Goal: Task Accomplishment & Management: Manage account settings

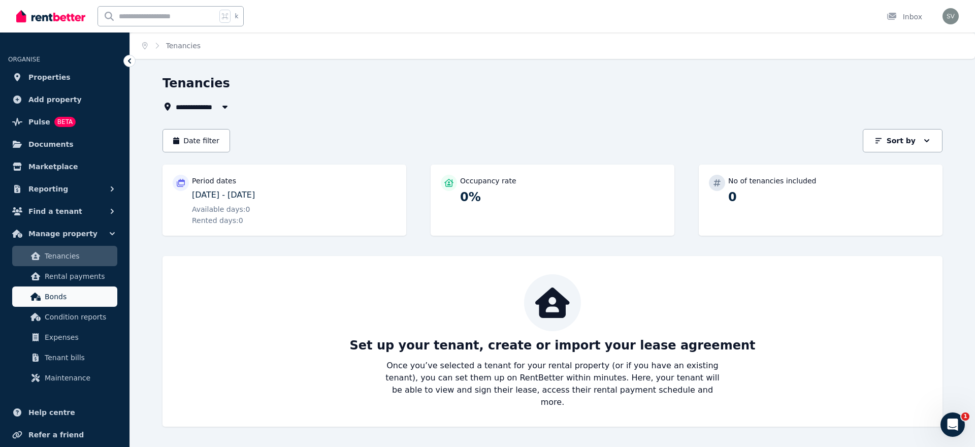
click at [84, 292] on span "Bonds" at bounding box center [79, 296] width 69 height 12
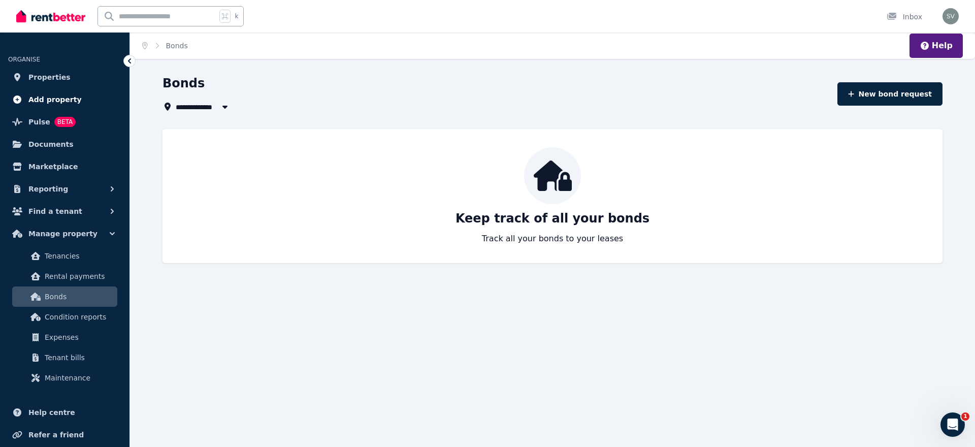
click at [41, 101] on span "Add property" at bounding box center [54, 99] width 53 height 12
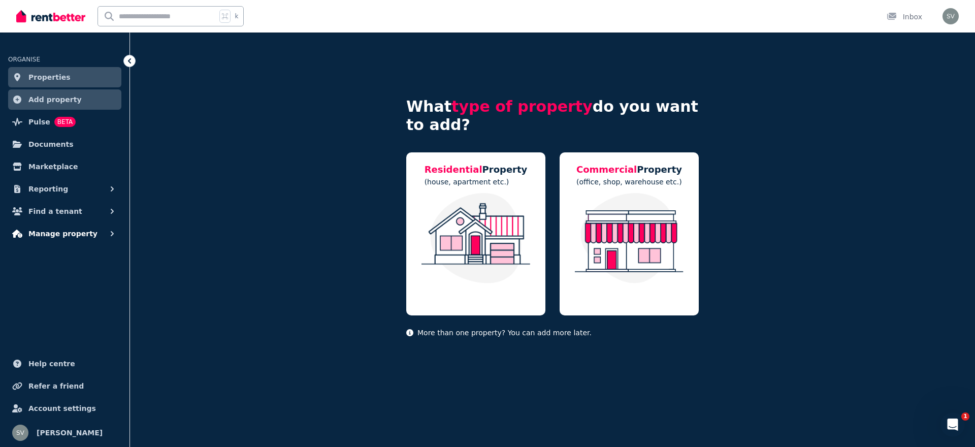
click at [64, 232] on span "Manage property" at bounding box center [62, 233] width 69 height 12
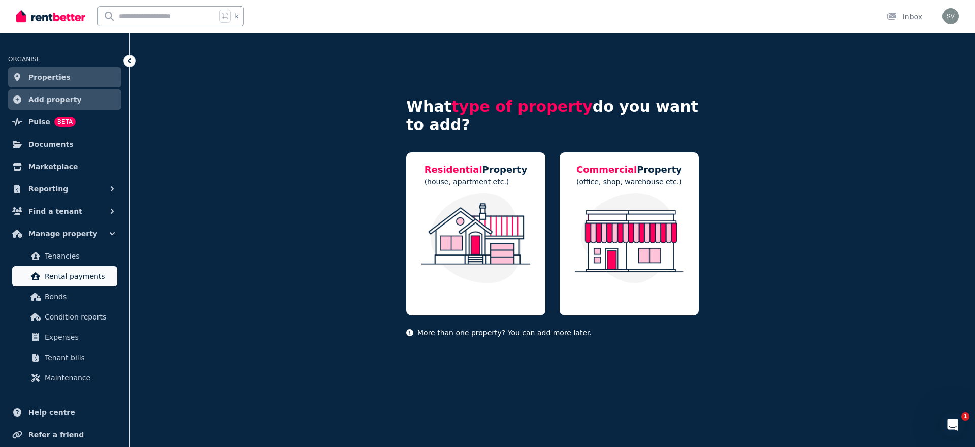
click at [79, 269] on link "Rental payments" at bounding box center [64, 276] width 105 height 20
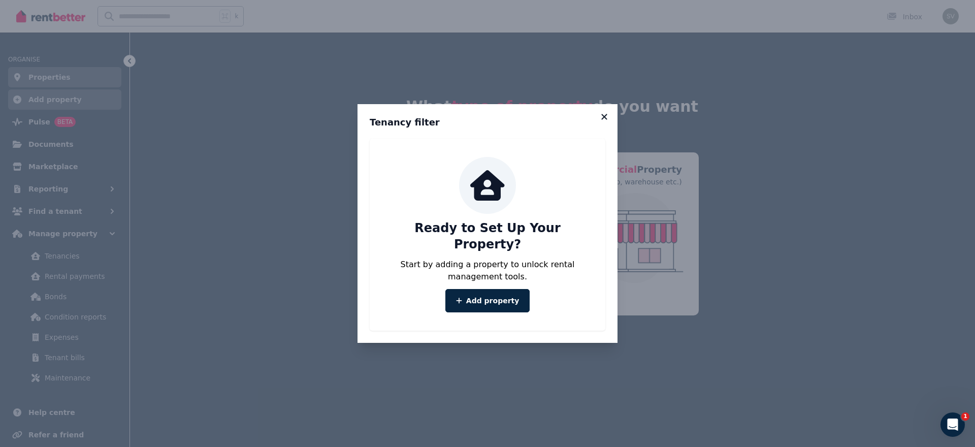
click at [605, 121] on icon at bounding box center [604, 116] width 10 height 9
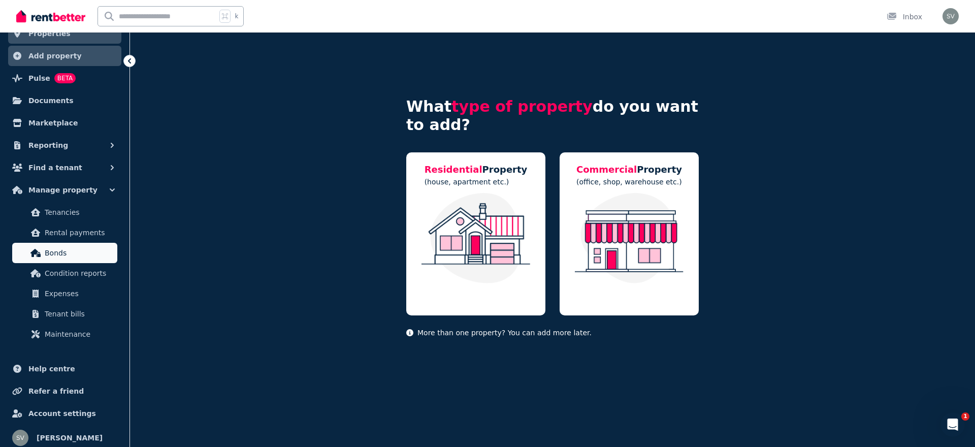
scroll to position [49, 0]
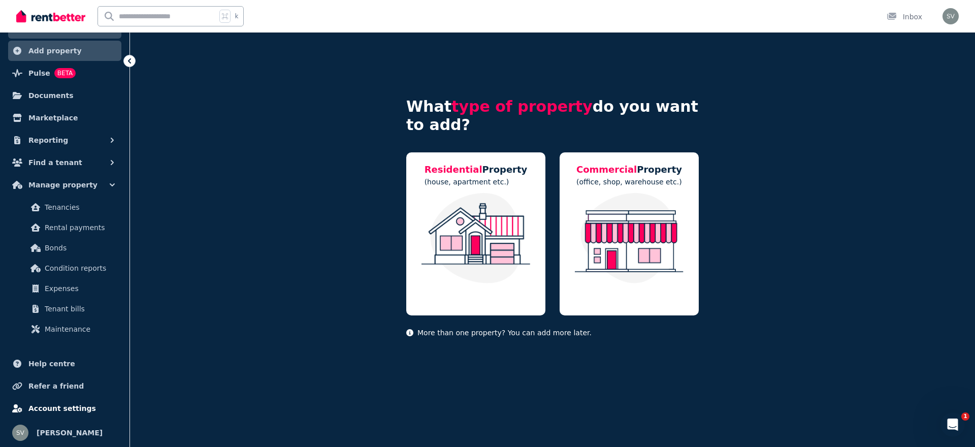
click at [53, 403] on span "Account settings" at bounding box center [62, 408] width 68 height 12
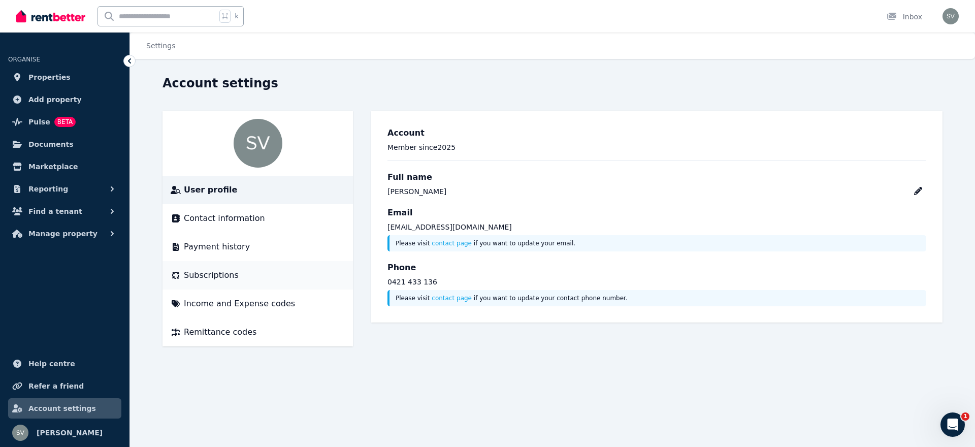
click at [228, 281] on li "Subscriptions" at bounding box center [257, 275] width 190 height 28
click at [225, 277] on span "Subscriptions" at bounding box center [211, 275] width 55 height 12
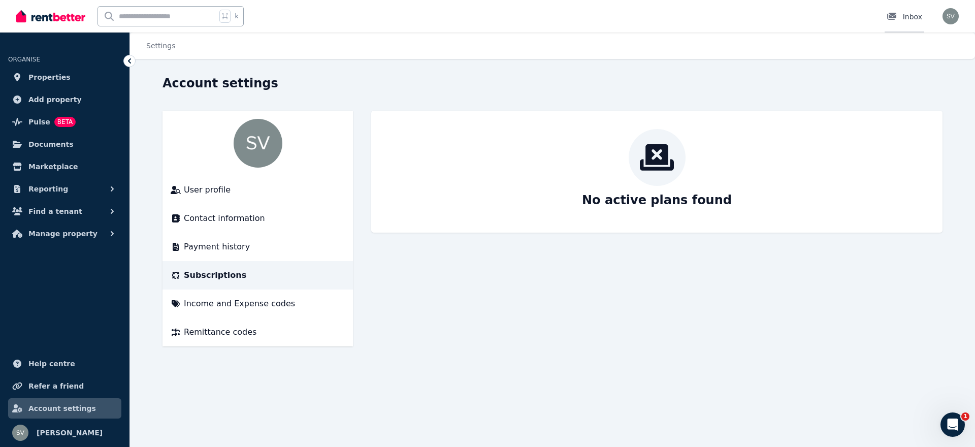
click at [891, 16] on icon at bounding box center [891, 16] width 9 height 7
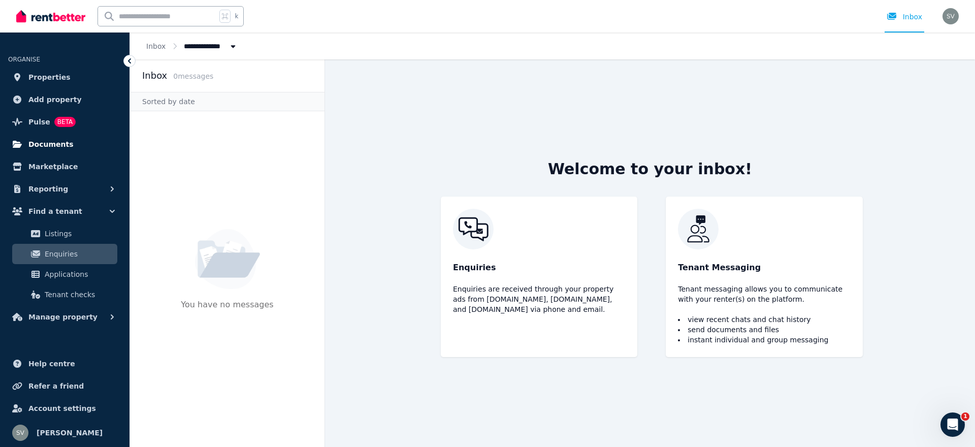
click at [60, 147] on span "Documents" at bounding box center [50, 144] width 45 height 12
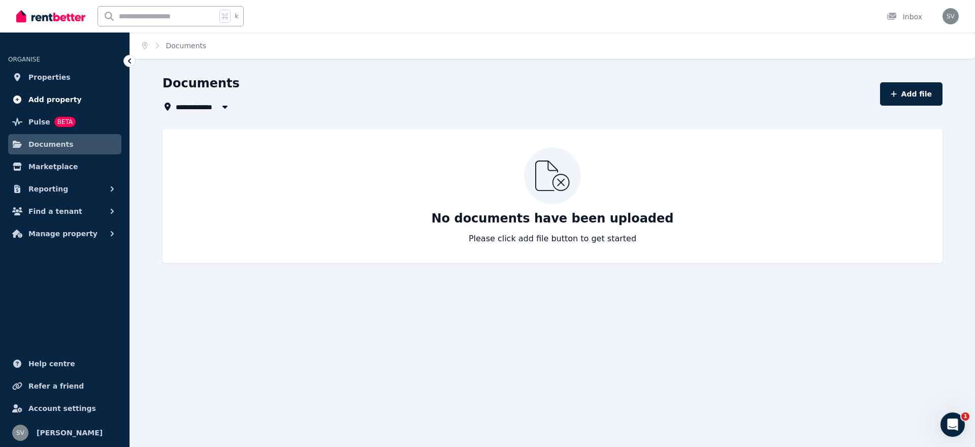
click at [79, 100] on link "Add property" at bounding box center [64, 99] width 113 height 20
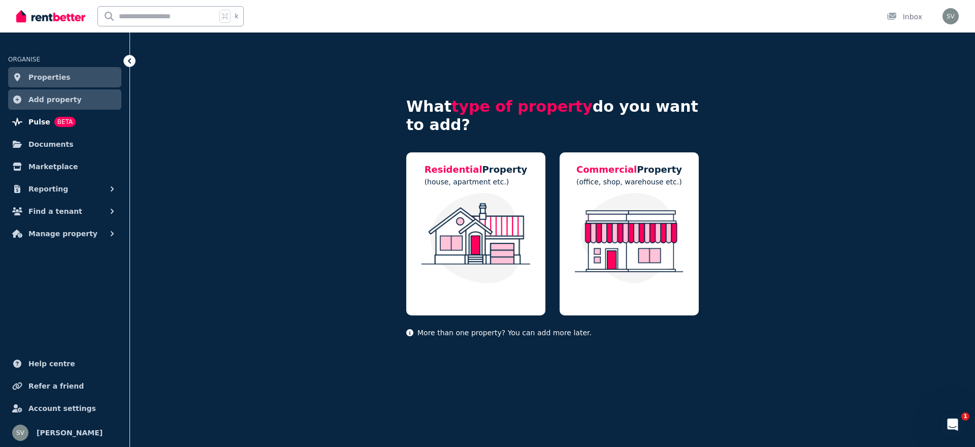
click at [86, 124] on link "Pulse BETA" at bounding box center [64, 122] width 113 height 20
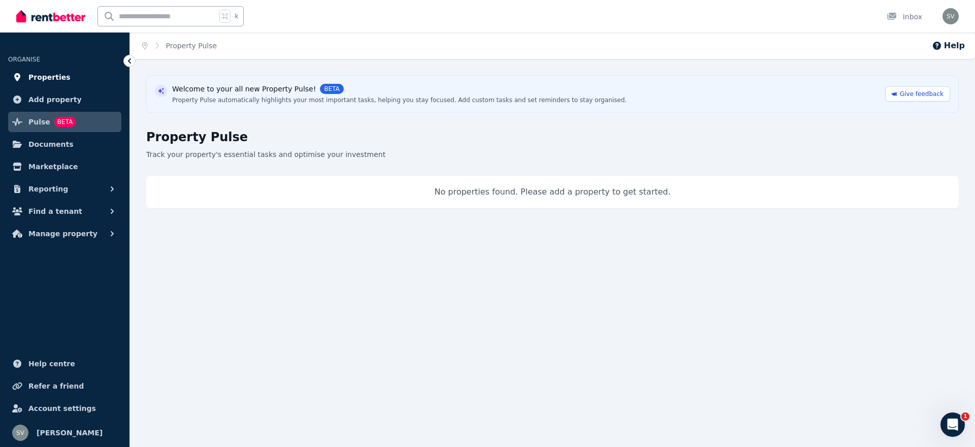
click at [58, 82] on span "Properties" at bounding box center [49, 77] width 42 height 12
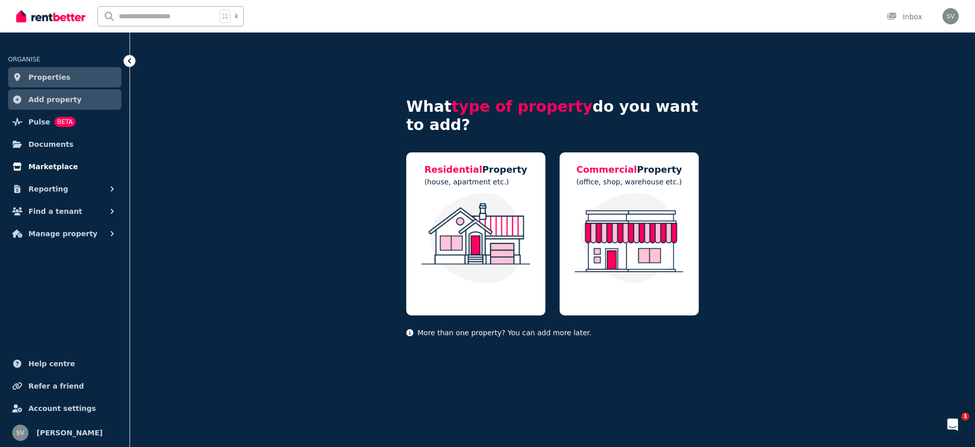
click at [77, 162] on link "Marketplace" at bounding box center [64, 166] width 113 height 20
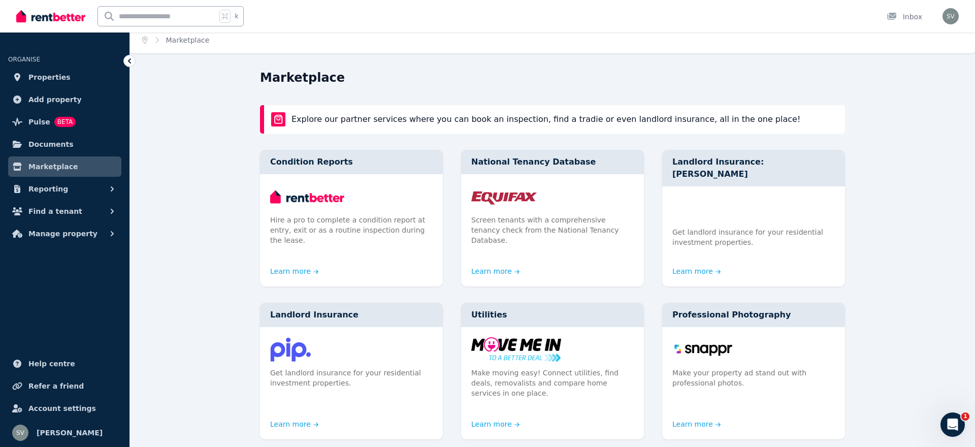
scroll to position [3, 0]
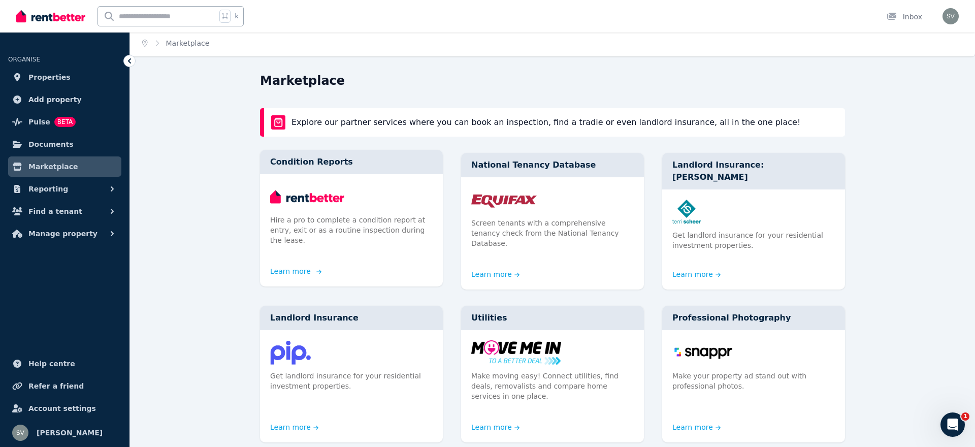
click at [299, 266] on link "Learn more" at bounding box center [294, 271] width 49 height 10
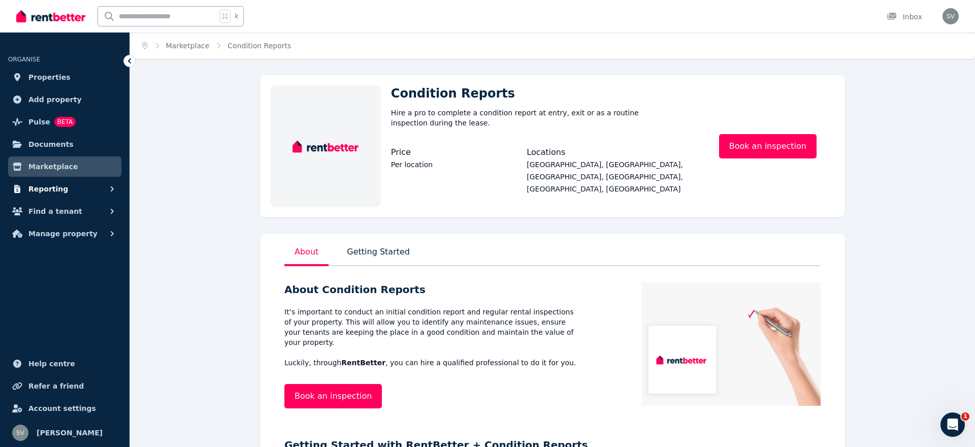
click at [84, 183] on button "Reporting" at bounding box center [64, 189] width 113 height 20
click at [78, 411] on span "Account settings" at bounding box center [62, 408] width 68 height 12
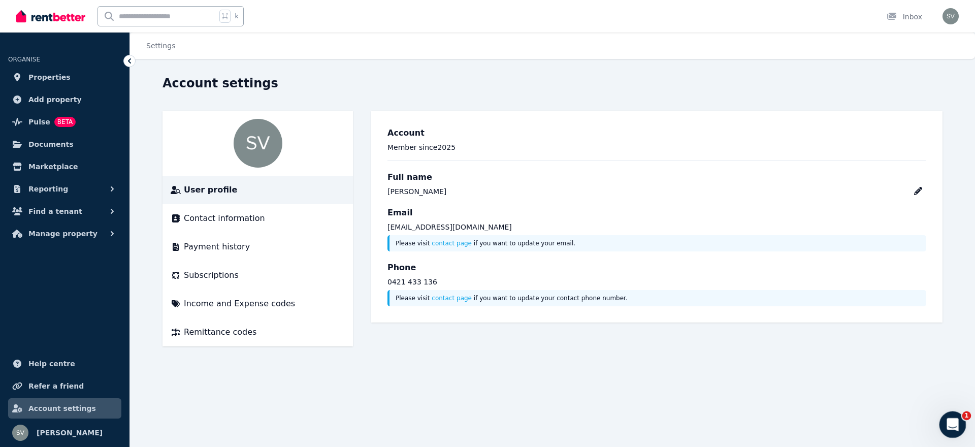
click at [950, 416] on icon "Open Intercom Messenger" at bounding box center [951, 423] width 17 height 17
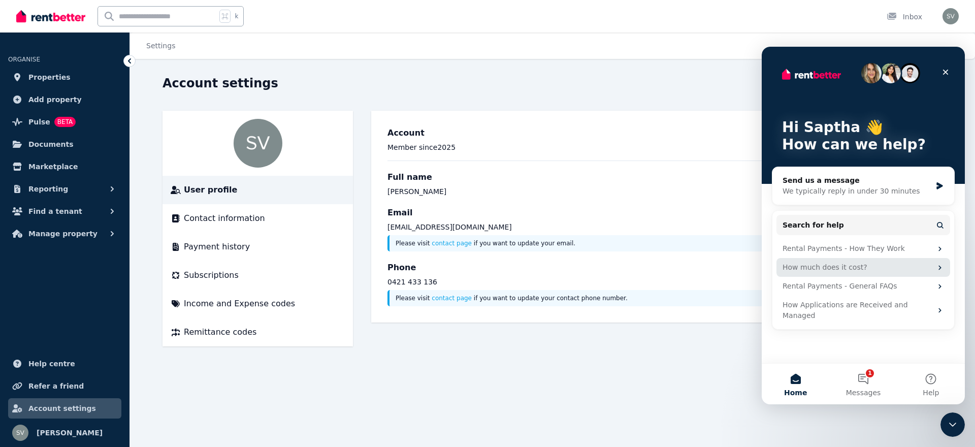
click at [840, 263] on div "How much does it cost?" at bounding box center [857, 267] width 149 height 11
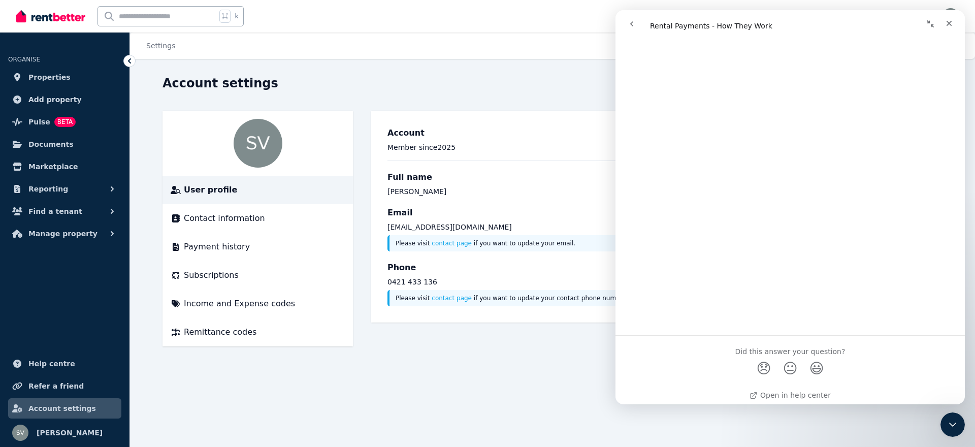
scroll to position [3558, 0]
click at [94, 186] on button "Reporting" at bounding box center [64, 189] width 113 height 20
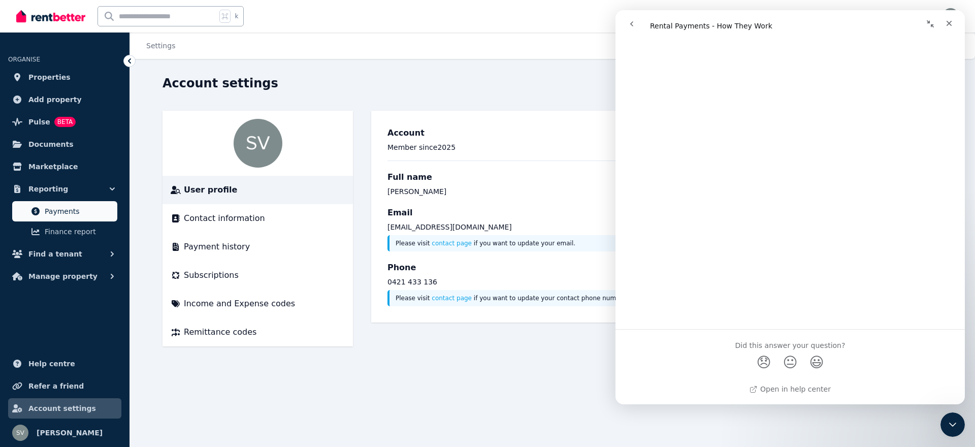
click at [82, 213] on span "Payments" at bounding box center [79, 211] width 69 height 12
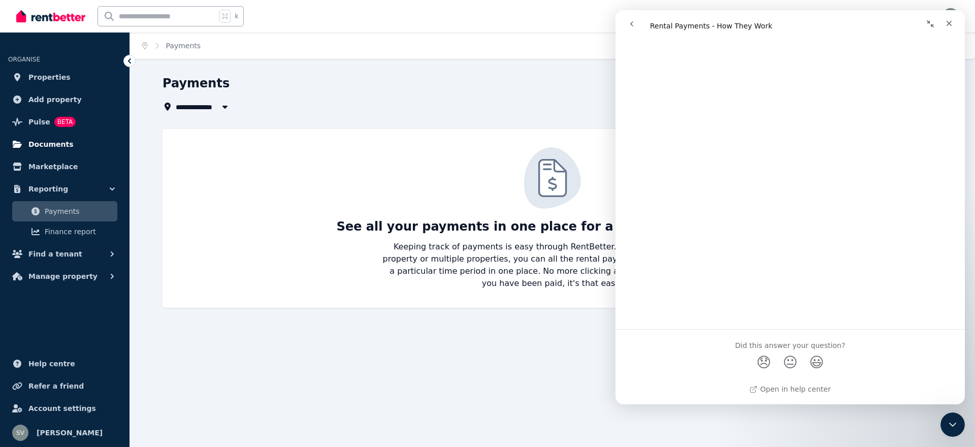
click at [77, 147] on link "Documents" at bounding box center [64, 144] width 113 height 20
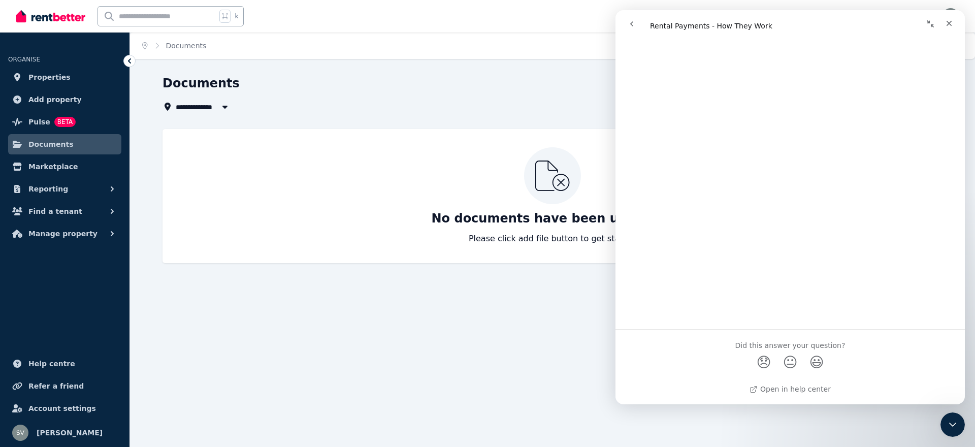
click at [632, 29] on button "go back" at bounding box center [631, 23] width 19 height 19
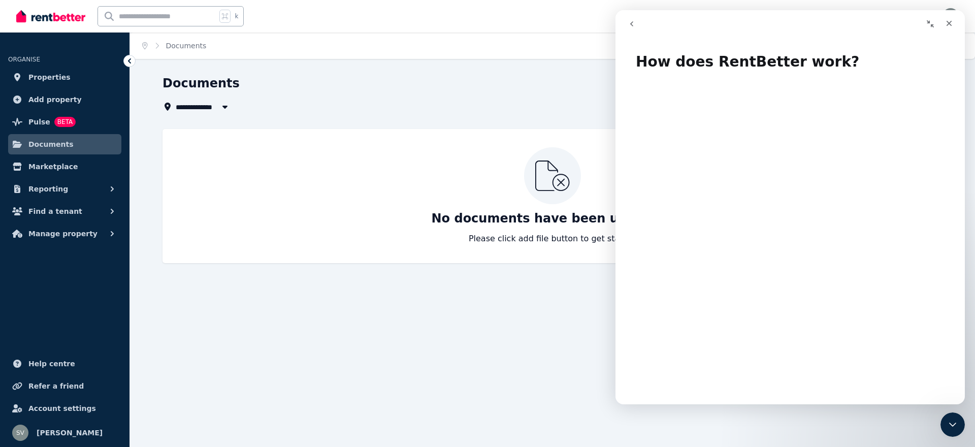
click at [628, 23] on icon "go back" at bounding box center [632, 24] width 8 height 8
click at [630, 28] on button "go back" at bounding box center [631, 23] width 19 height 19
click at [628, 30] on button "go back" at bounding box center [631, 23] width 19 height 19
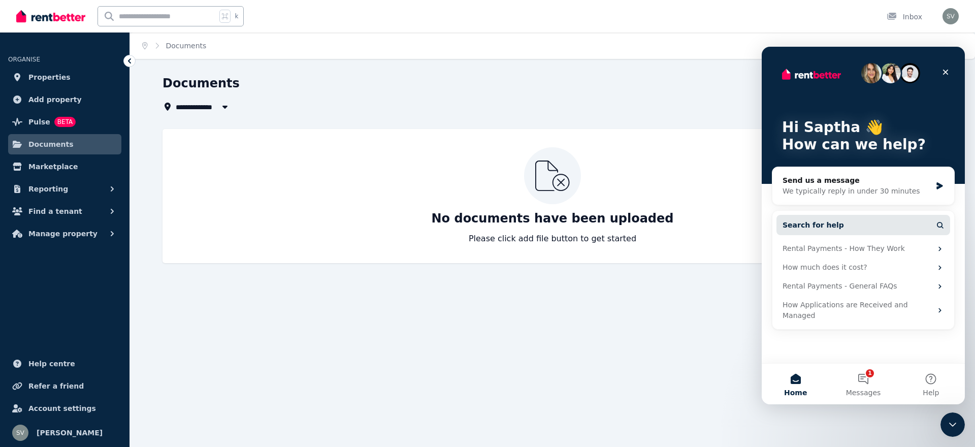
click at [941, 227] on icon "Intercom messenger" at bounding box center [942, 227] width 2 height 2
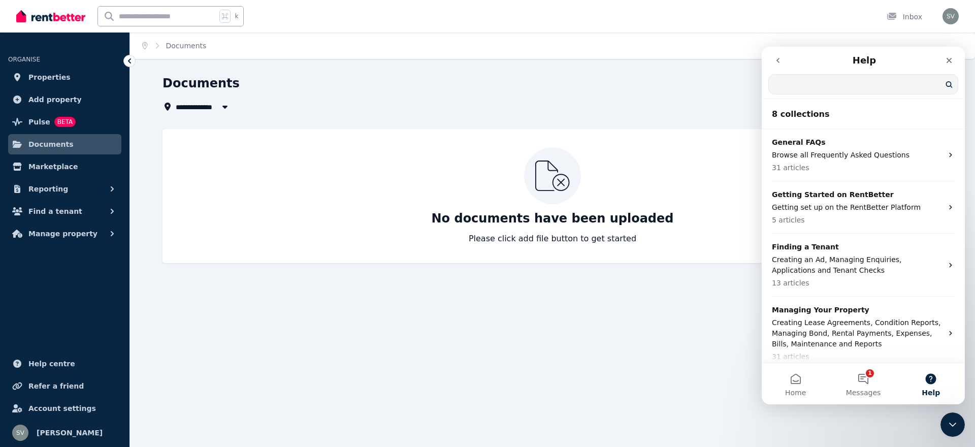
scroll to position [0, 0]
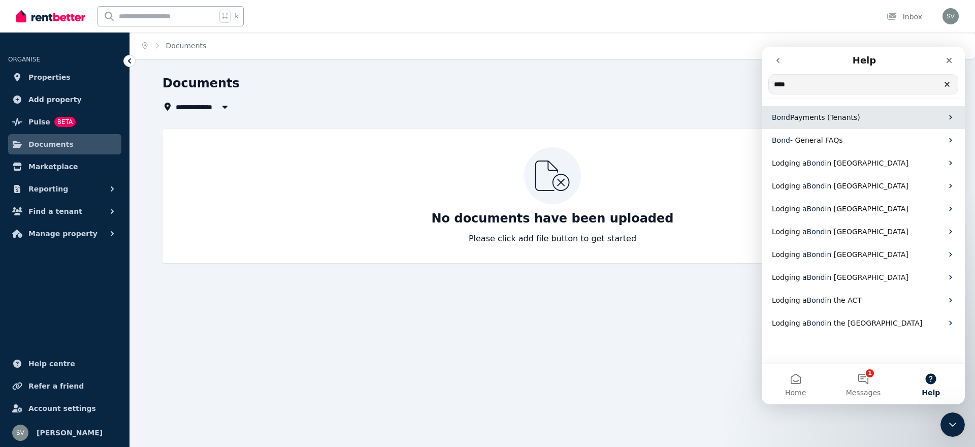
type input "****"
click at [828, 119] on span "Payments (Tenants)" at bounding box center [825, 117] width 70 height 8
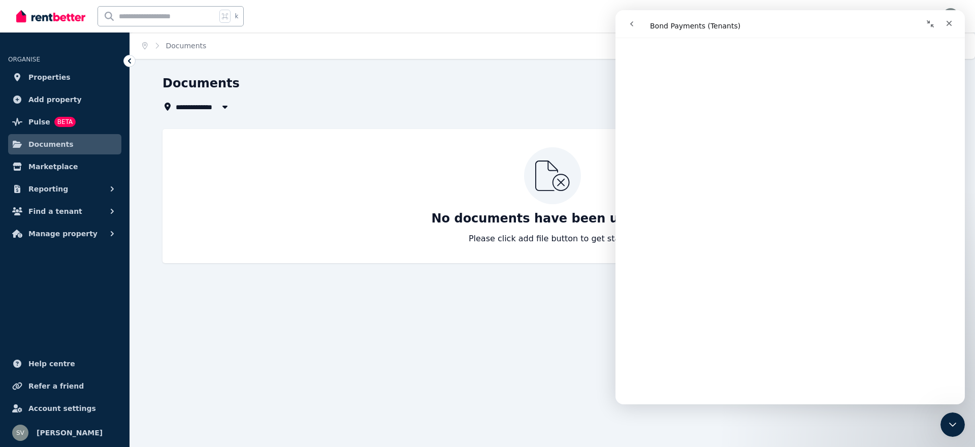
scroll to position [1425, 0]
click at [946, 22] on icon "Close" at bounding box center [949, 23] width 8 height 8
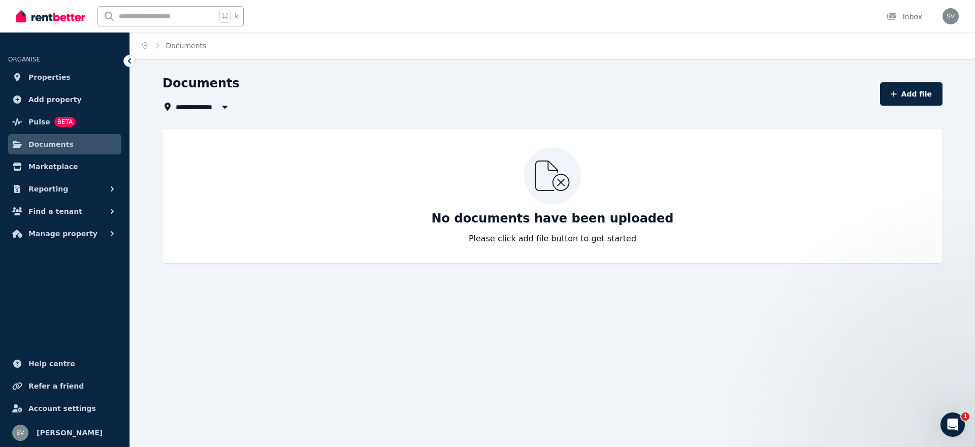
scroll to position [0, 0]
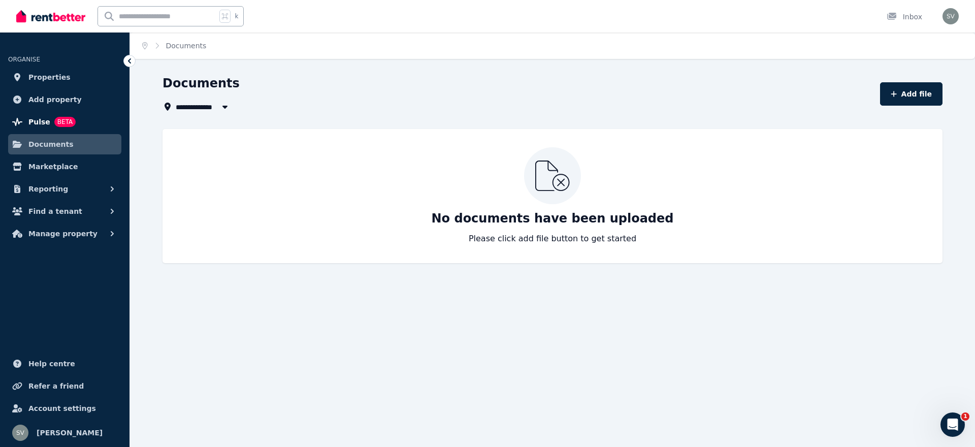
click at [30, 124] on span "Pulse" at bounding box center [39, 122] width 22 height 12
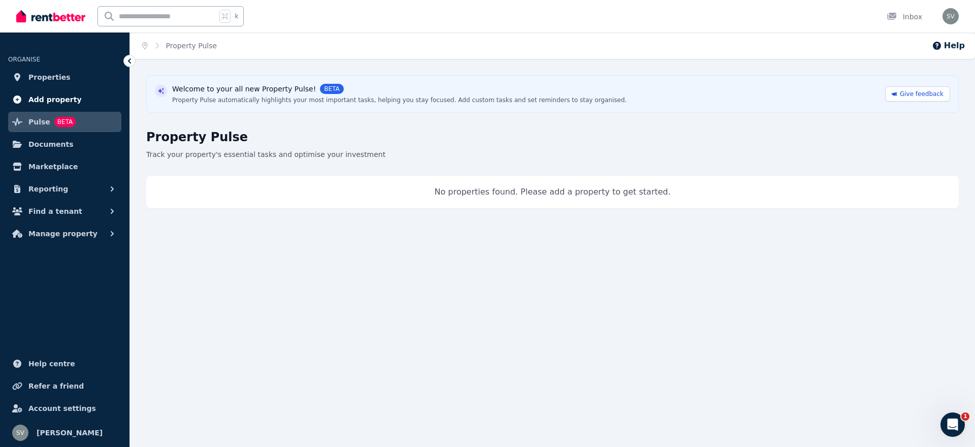
click at [55, 97] on span "Add property" at bounding box center [54, 99] width 53 height 12
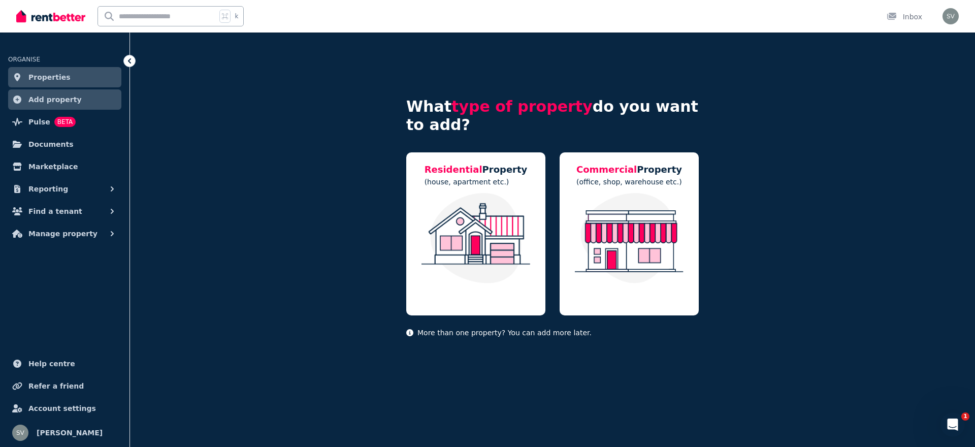
click at [59, 77] on span "Properties" at bounding box center [49, 77] width 42 height 12
click at [496, 267] on img at bounding box center [475, 238] width 119 height 90
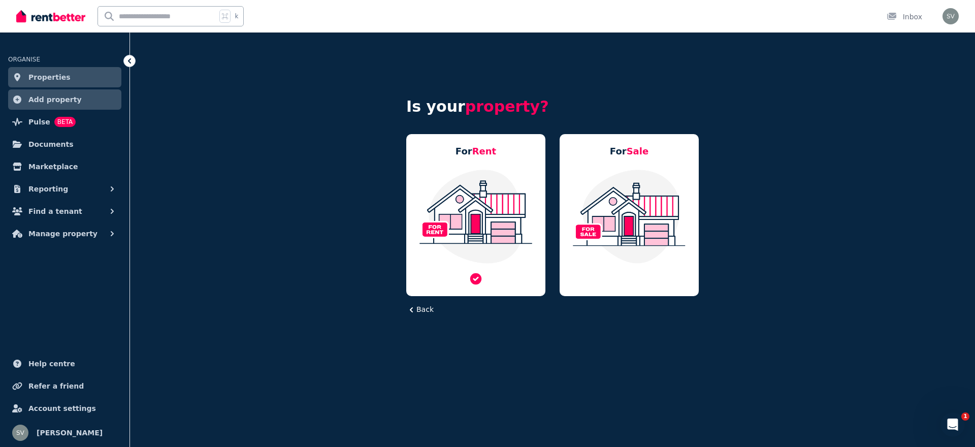
click at [499, 254] on img at bounding box center [475, 216] width 119 height 95
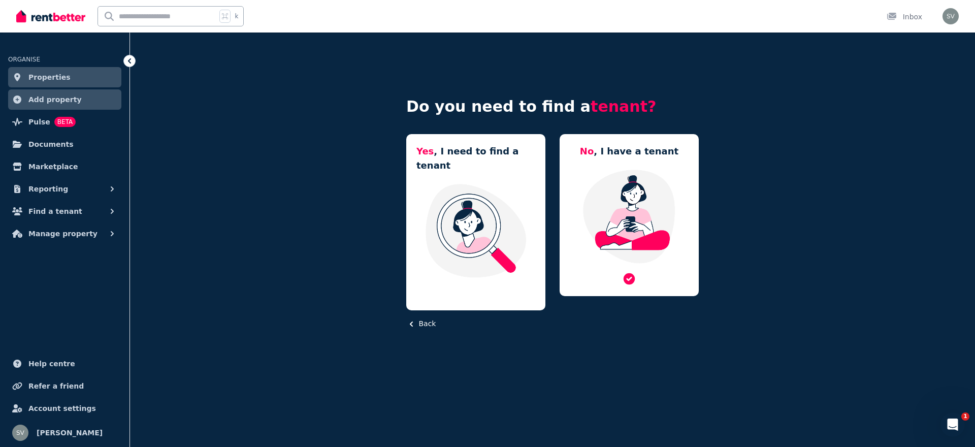
click at [648, 222] on img at bounding box center [629, 216] width 119 height 95
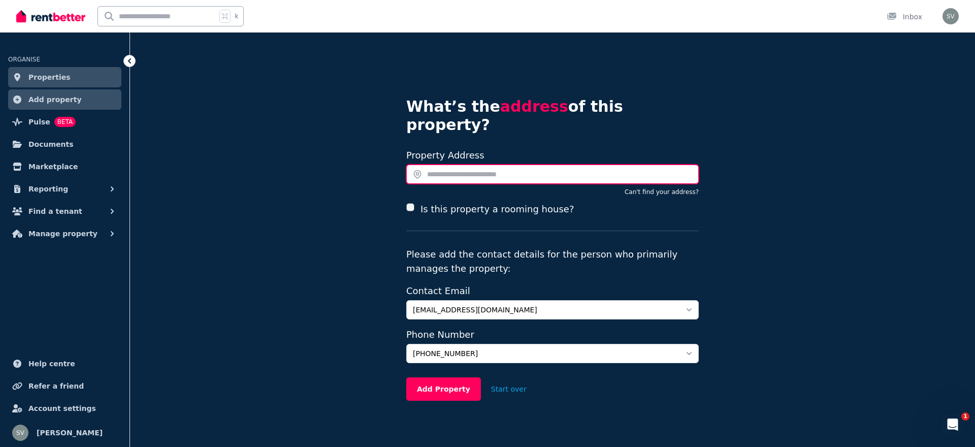
click at [494, 165] on input "text" at bounding box center [552, 174] width 292 height 19
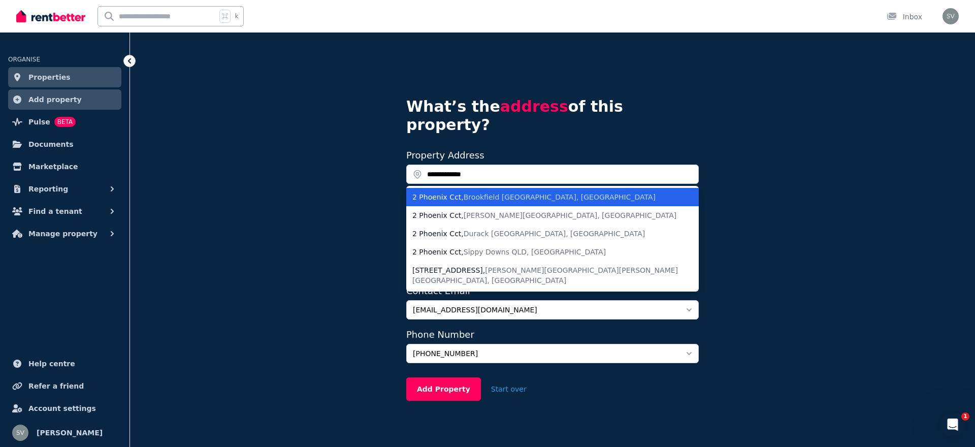
click at [510, 193] on span "Brookfield VIC, Australia" at bounding box center [560, 197] width 192 height 8
type input "**********"
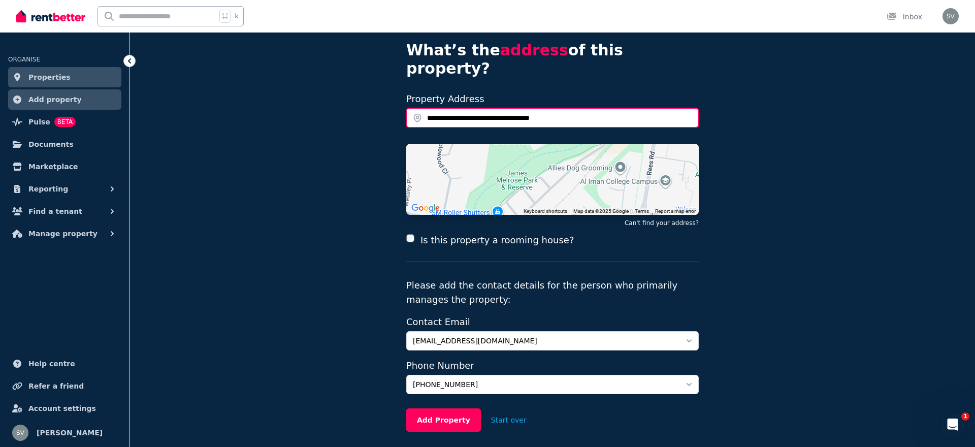
scroll to position [80, 0]
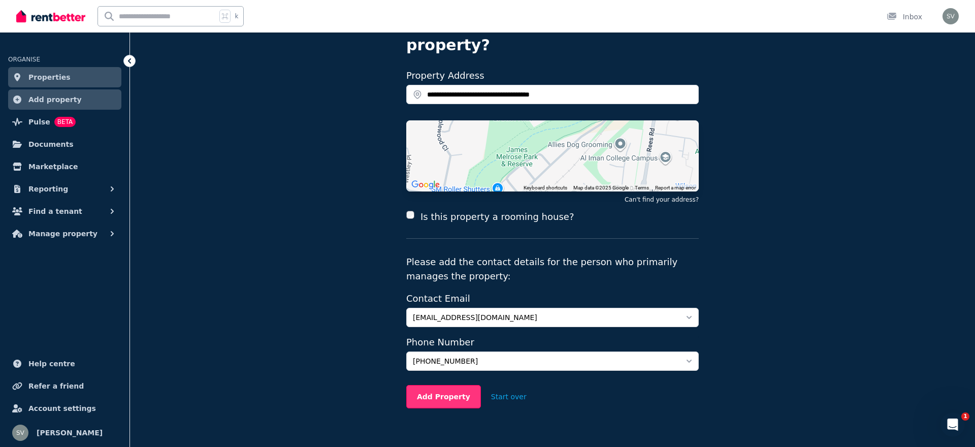
click at [441, 385] on button "Add Property" at bounding box center [443, 396] width 75 height 23
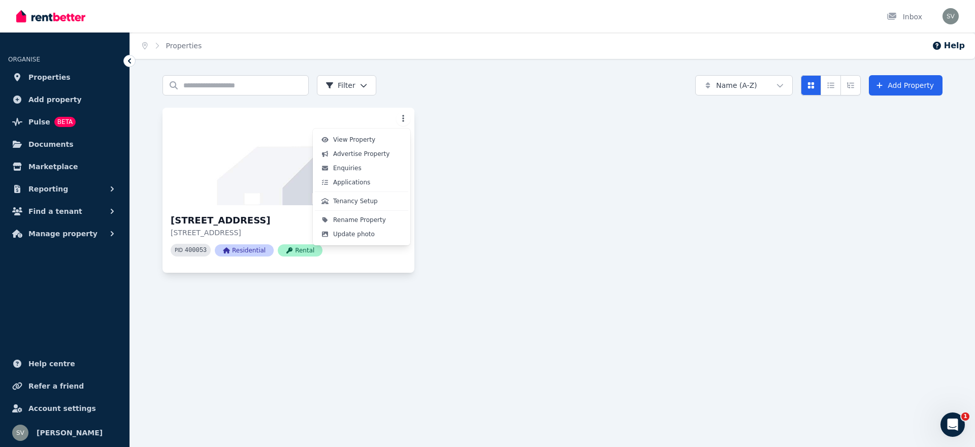
click at [403, 113] on html "Open main menu Inbox Open user menu ORGANISE Properties Add property Pulse BETA…" at bounding box center [487, 223] width 975 height 447
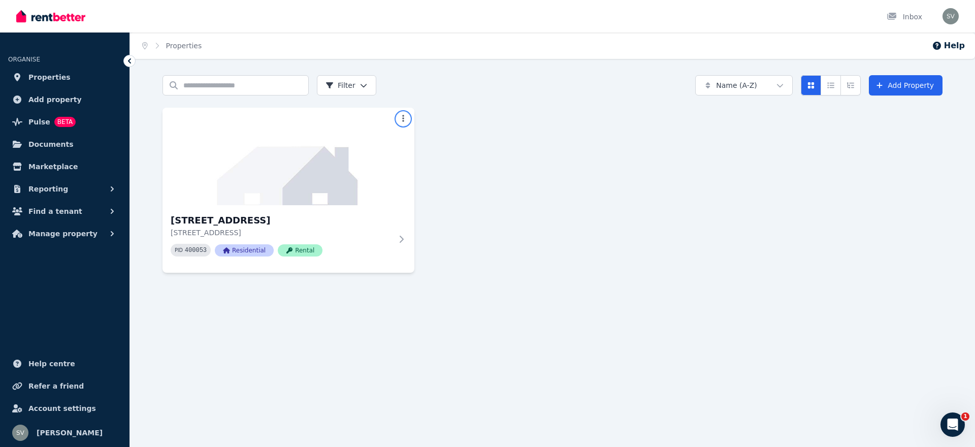
click at [443, 189] on html "Open main menu Inbox Open user menu ORGANISE Properties Add property Pulse BETA…" at bounding box center [487, 223] width 975 height 447
click at [440, 159] on div "[STREET_ADDRESS] 400053 Residential Rental" at bounding box center [552, 190] width 780 height 165
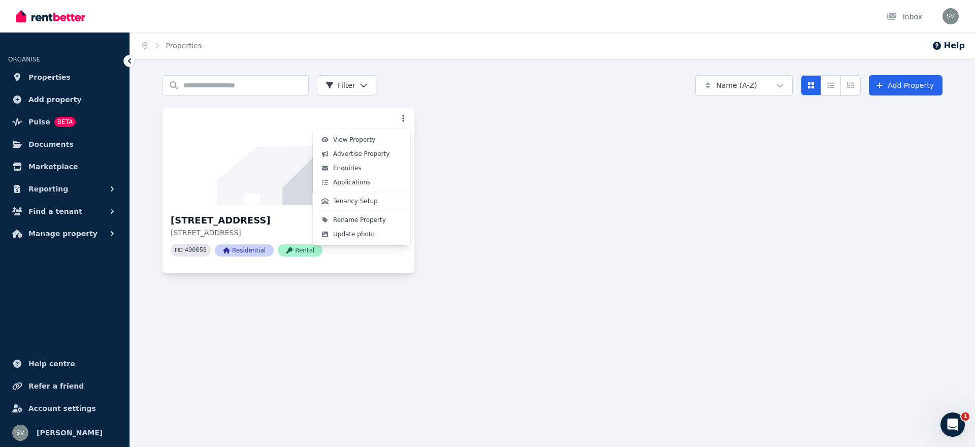
click at [402, 114] on html "Open main menu Inbox Open user menu ORGANISE Properties Add property Pulse BETA…" at bounding box center [487, 223] width 975 height 447
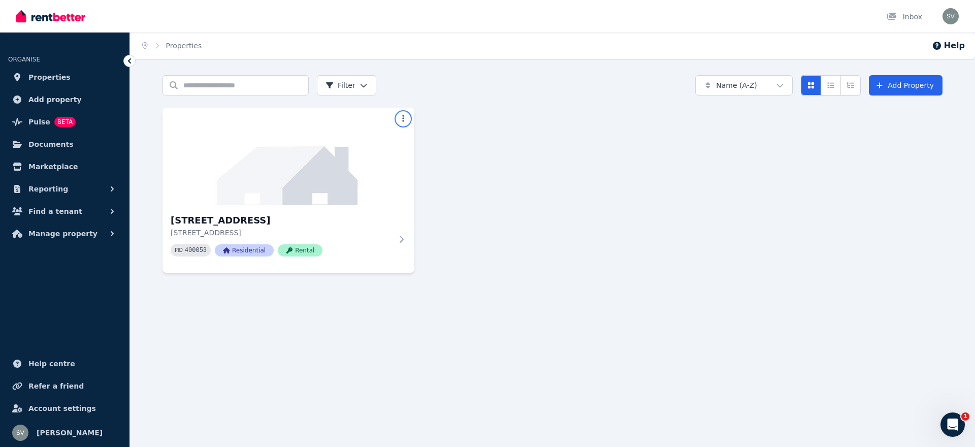
click at [442, 128] on html "Open main menu Inbox Open user menu ORGANISE Properties Add property Pulse BETA…" at bounding box center [487, 223] width 975 height 447
click at [400, 111] on img at bounding box center [288, 156] width 265 height 103
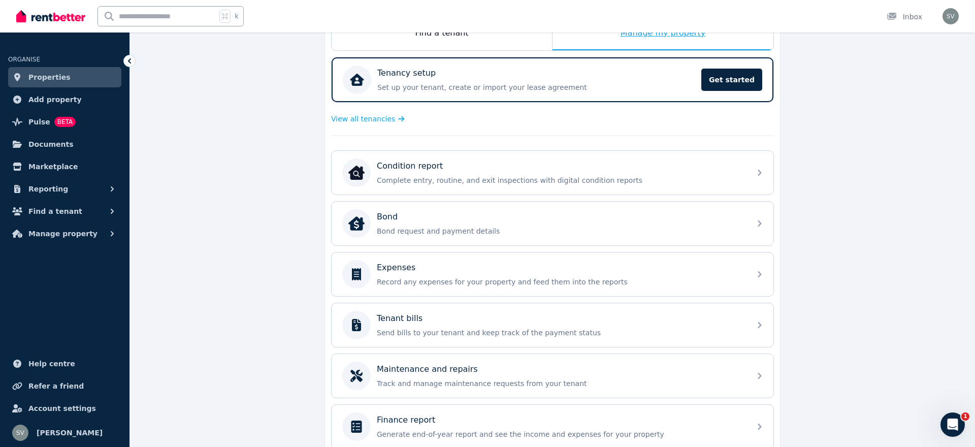
scroll to position [227, 0]
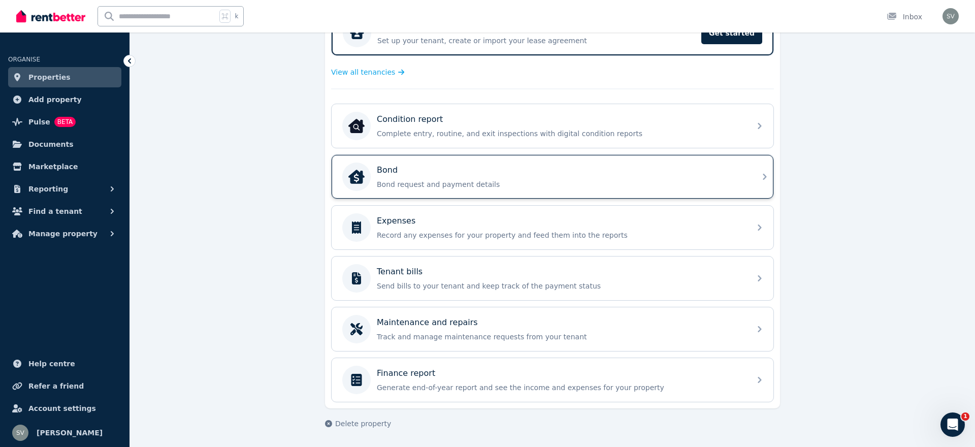
click at [545, 184] on p "Bond request and payment details" at bounding box center [561, 184] width 368 height 10
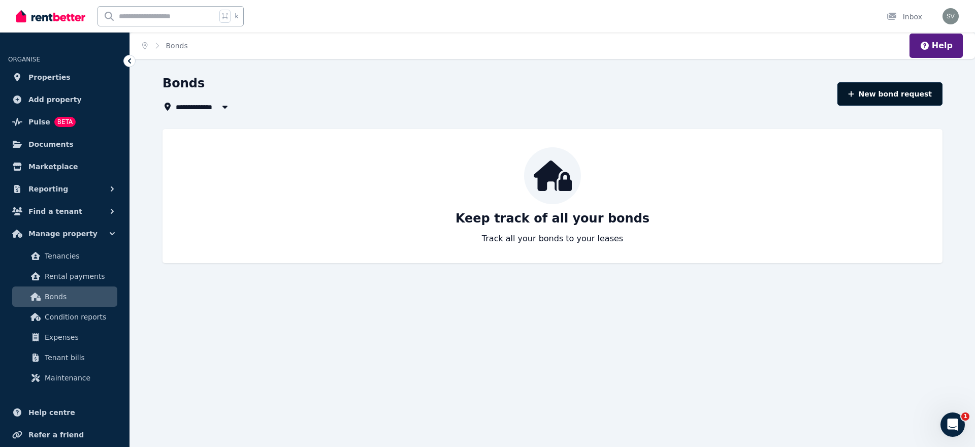
click at [907, 92] on button "New bond request" at bounding box center [889, 93] width 105 height 23
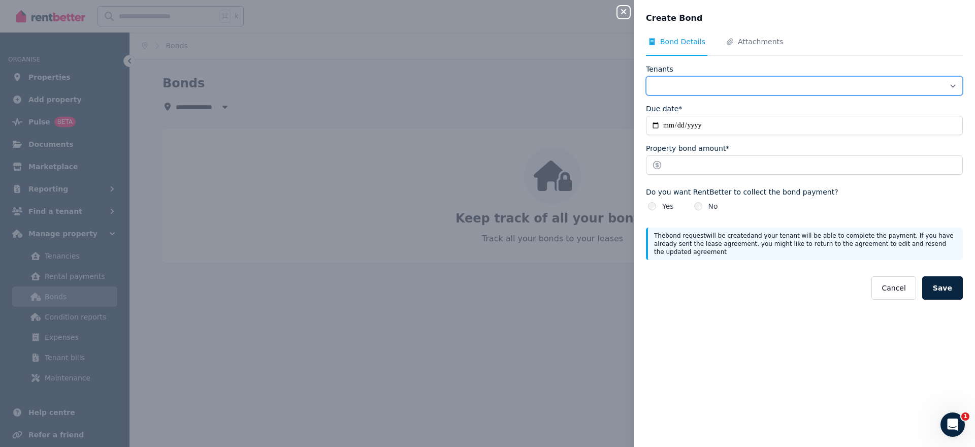
click at [907, 90] on select "Tenants" at bounding box center [804, 85] width 317 height 19
